Goal: Transaction & Acquisition: Purchase product/service

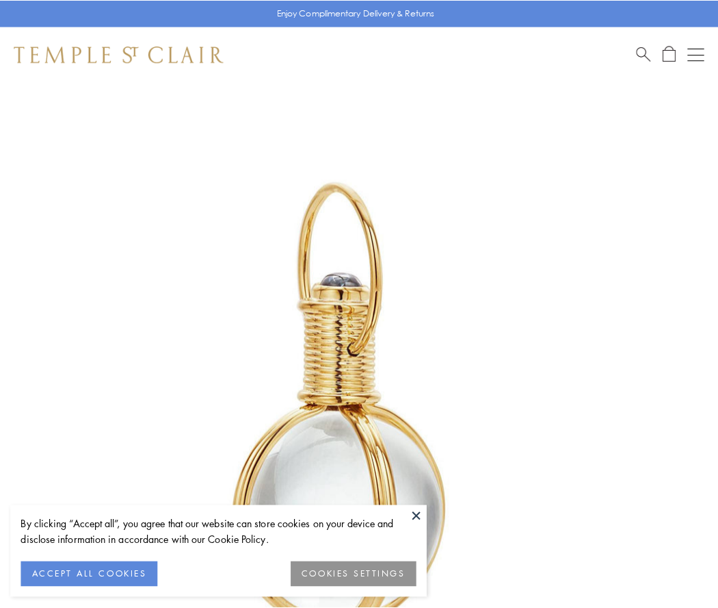
scroll to position [357, 0]
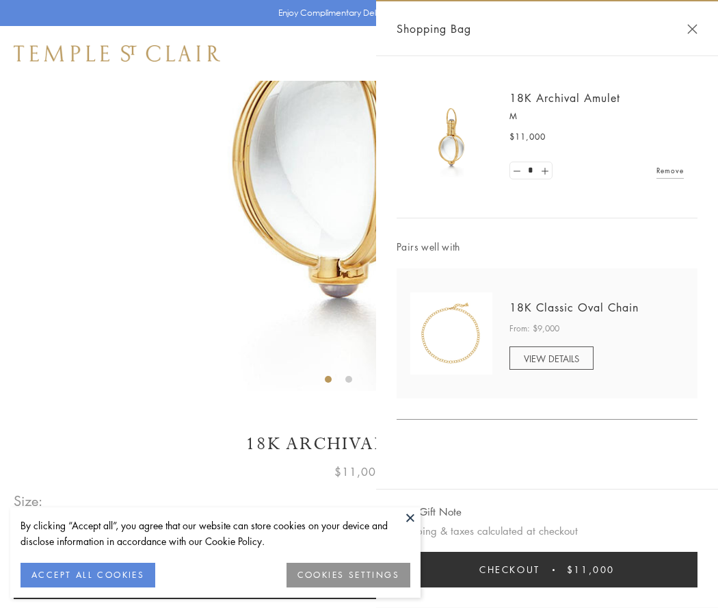
click at [547, 569] on button "Checkout $11,000" at bounding box center [547, 569] width 301 height 36
